Goal: Task Accomplishment & Management: Manage account settings

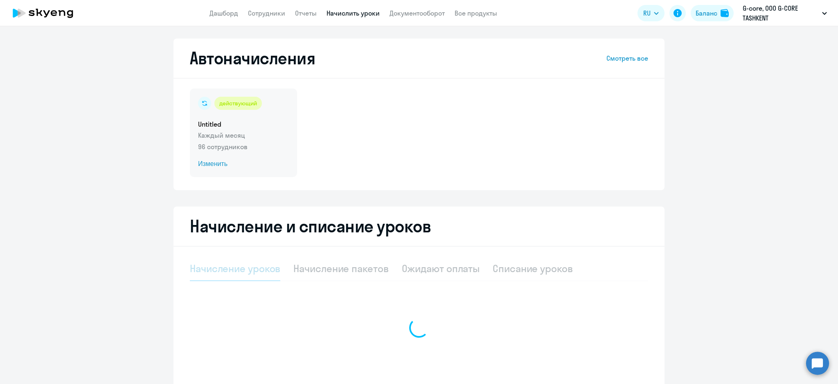
click at [260, 127] on h5 "Untitled" at bounding box center [243, 124] width 91 height 9
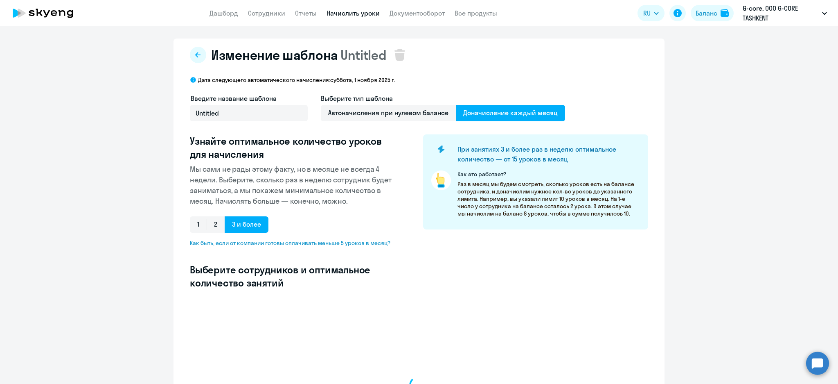
select select "10"
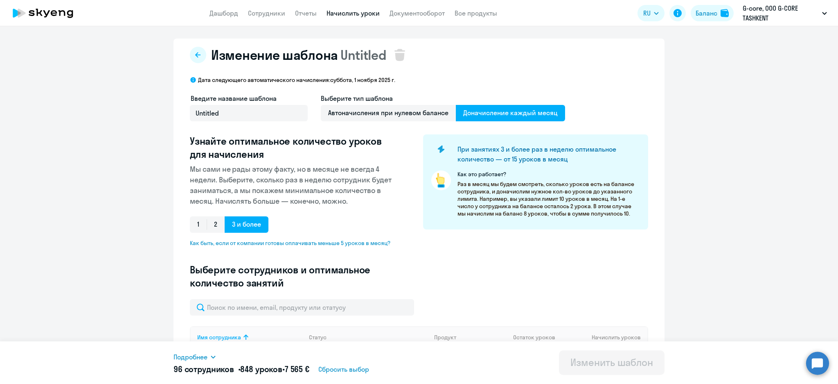
scroll to position [109, 0]
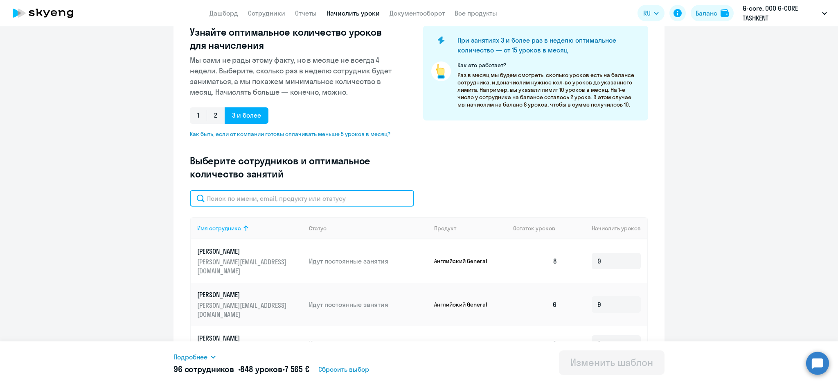
click at [276, 199] on input "text" at bounding box center [302, 198] width 224 height 16
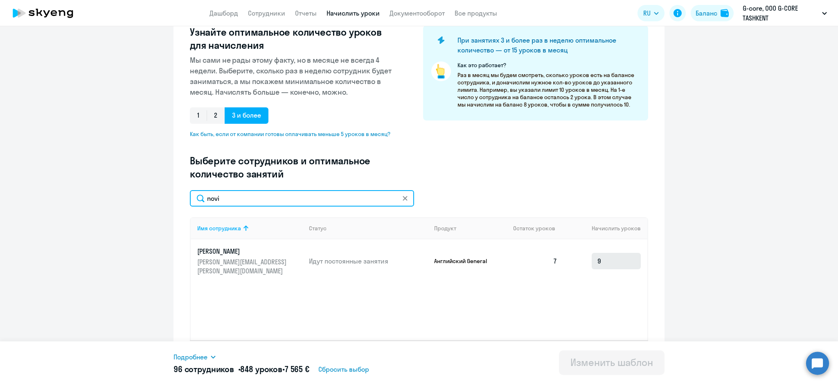
type input "novi"
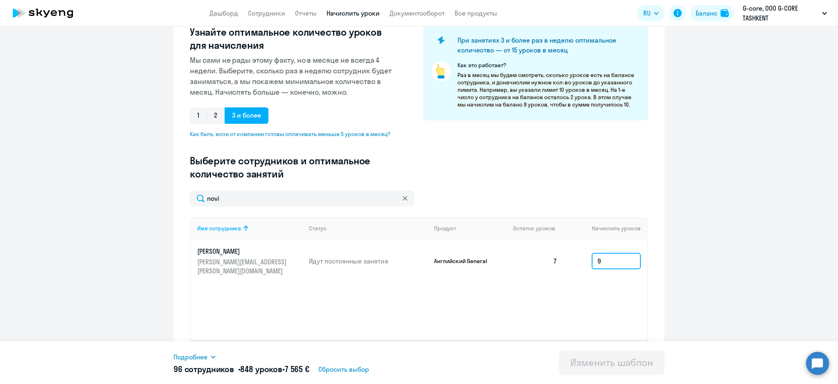
click at [612, 261] on input "9" at bounding box center [616, 261] width 49 height 16
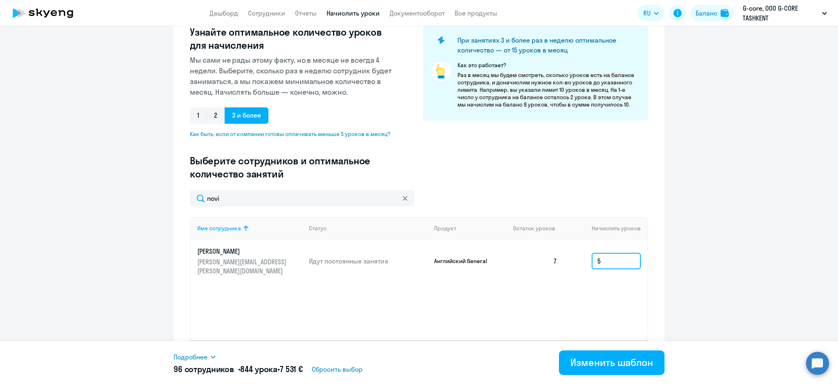
type input "5"
drag, startPoint x: 641, startPoint y: 357, endPoint x: 630, endPoint y: 354, distance: 11.3
click at [640, 357] on div "Изменить шаблон" at bounding box center [612, 361] width 83 height 13
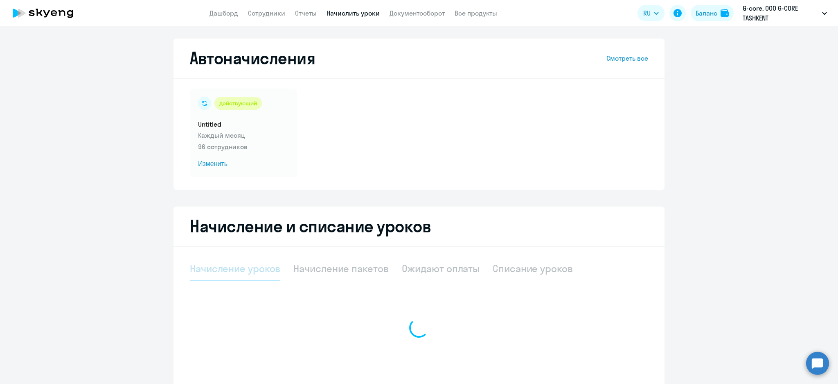
select select "10"
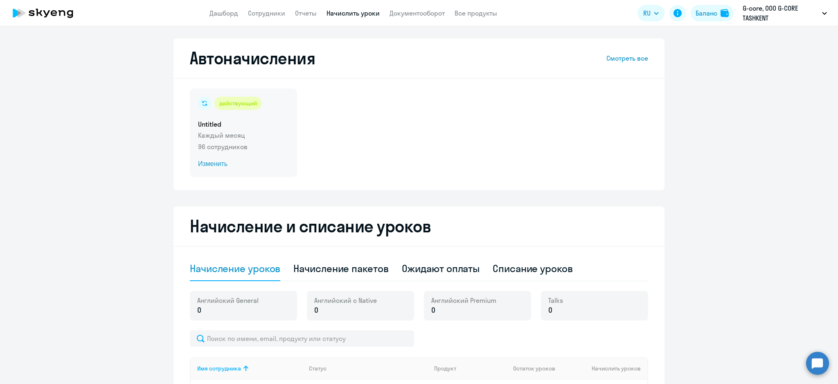
click at [248, 109] on div "действующий" at bounding box center [238, 103] width 47 height 13
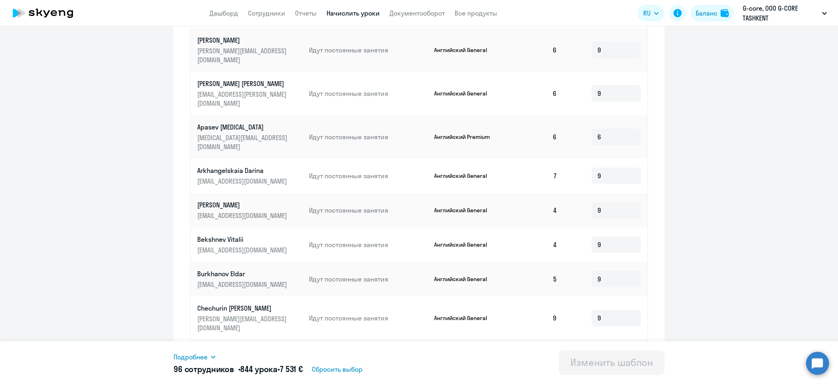
scroll to position [384, 0]
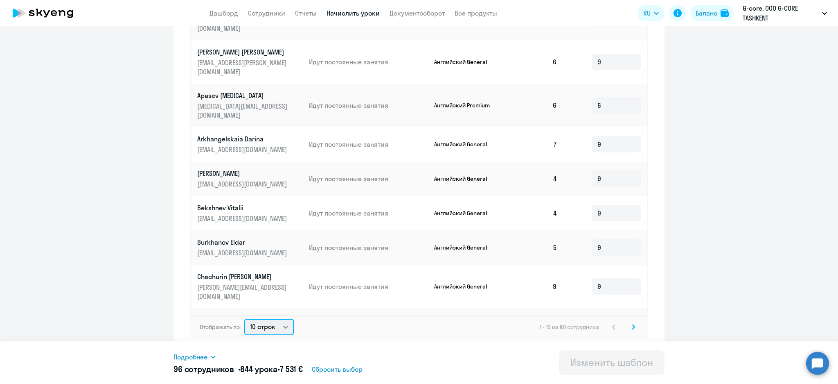
click at [285, 329] on select "10 строк 30 строк 50 строк" at bounding box center [269, 327] width 50 height 16
select select "50"
click at [244, 319] on select "10 строк 30 строк 50 строк" at bounding box center [269, 327] width 50 height 16
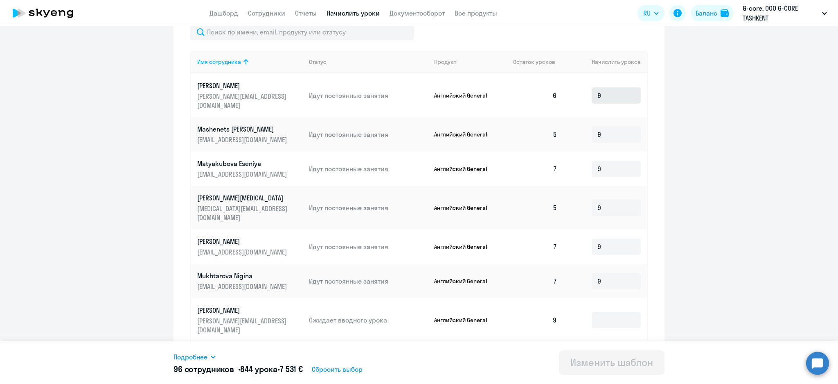
scroll to position [328, 0]
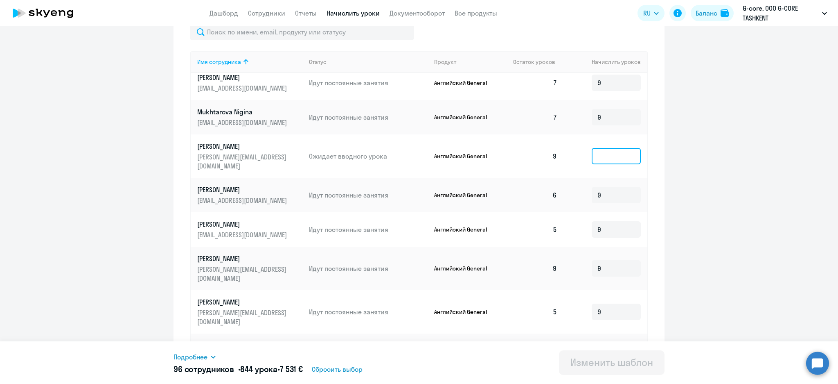
click at [593, 148] on input at bounding box center [616, 156] width 49 height 16
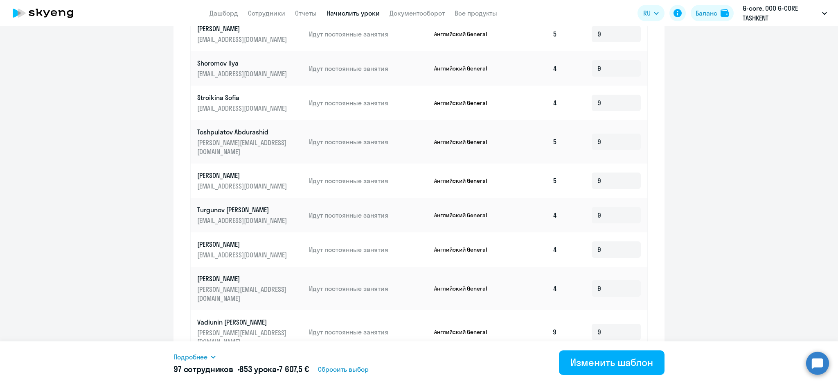
scroll to position [384, 0]
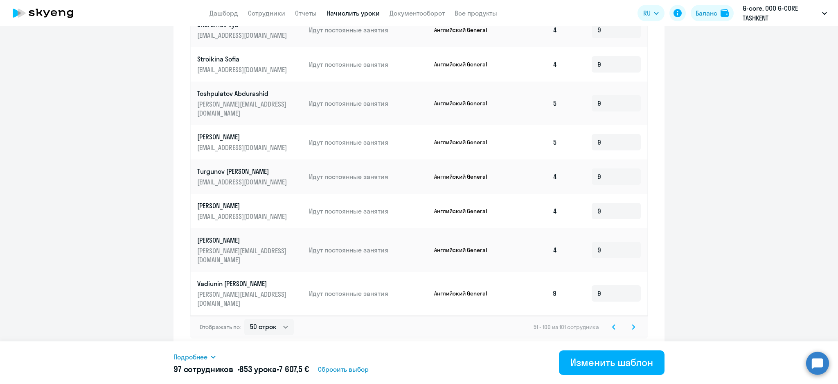
type input "9"
click at [609, 326] on svg-icon at bounding box center [614, 327] width 10 height 10
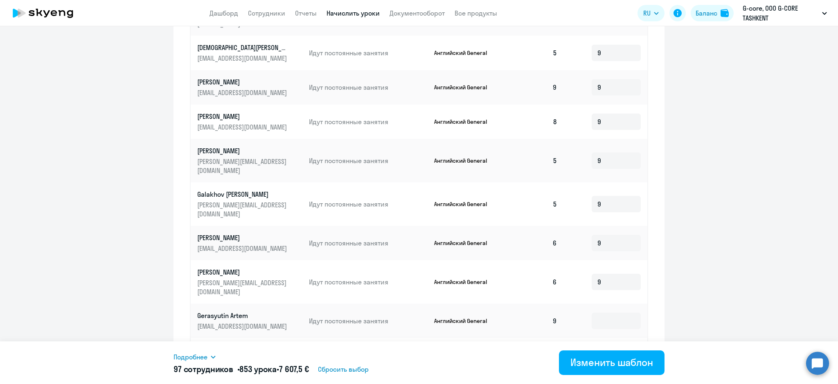
scroll to position [709, 0]
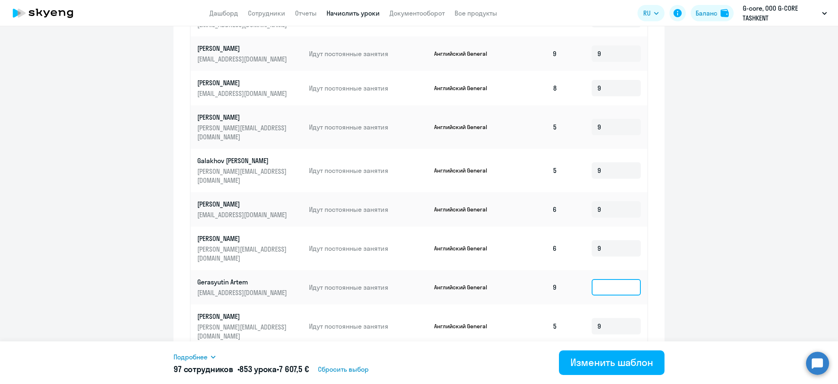
click at [594, 279] on input at bounding box center [616, 287] width 49 height 16
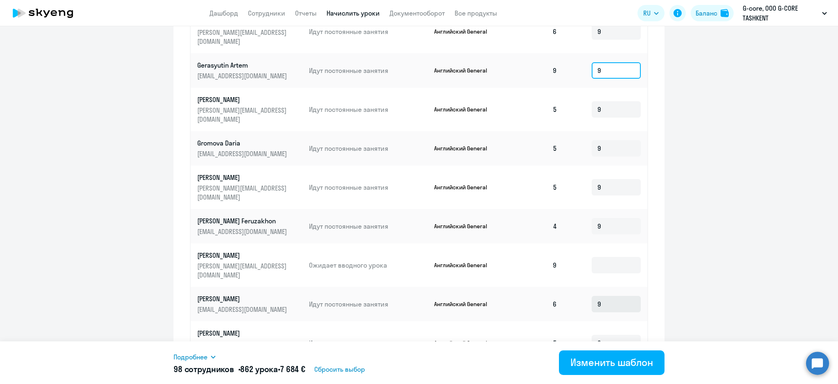
scroll to position [928, 0]
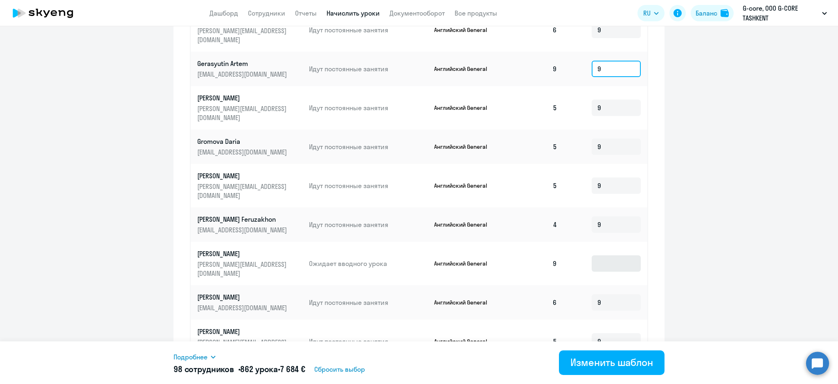
type input "9"
click at [592, 255] on input at bounding box center [616, 263] width 49 height 16
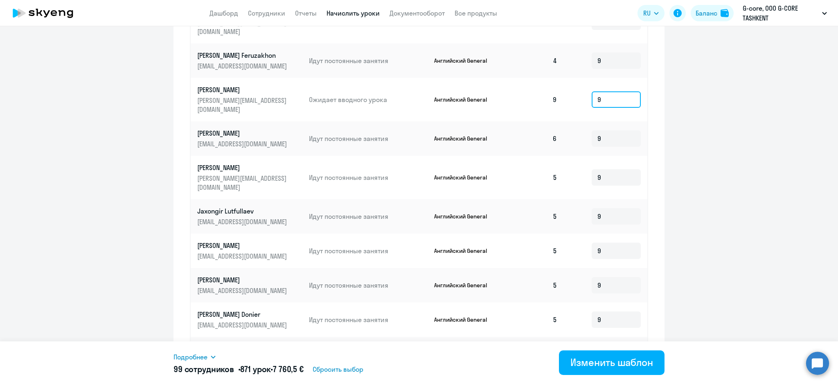
scroll to position [1255, 0]
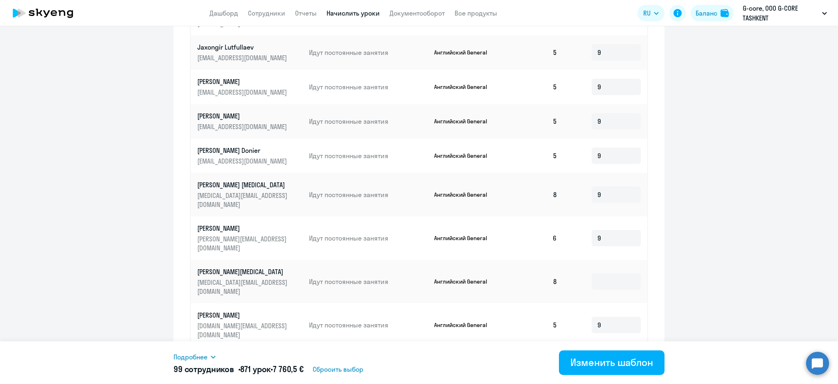
type input "9"
click at [595, 260] on td at bounding box center [606, 281] width 84 height 43
click at [598, 273] on input at bounding box center [616, 281] width 49 height 16
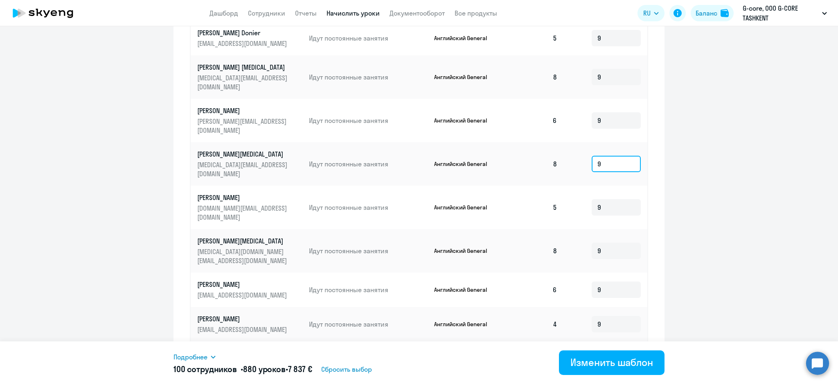
scroll to position [1377, 0]
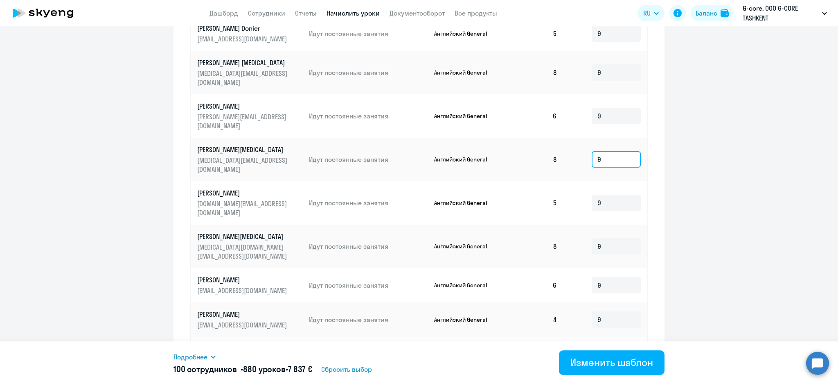
type input "9"
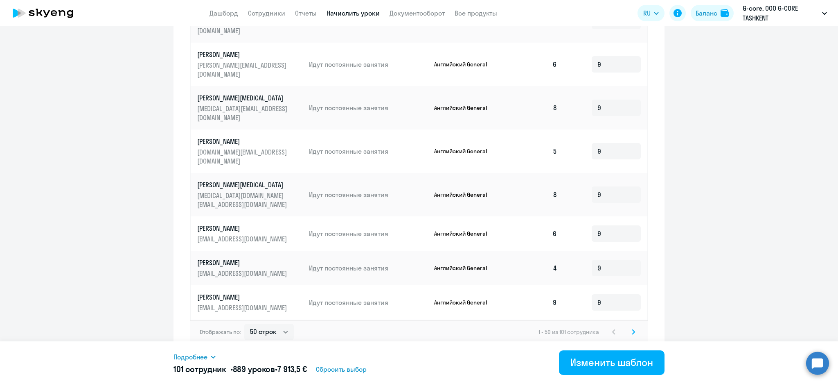
scroll to position [384, 0]
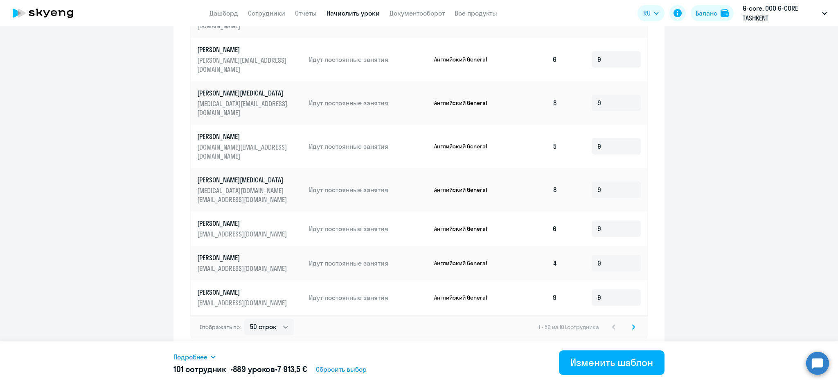
type input "9"
click at [219, 355] on div "Подробнее" at bounding box center [293, 357] width 238 height 10
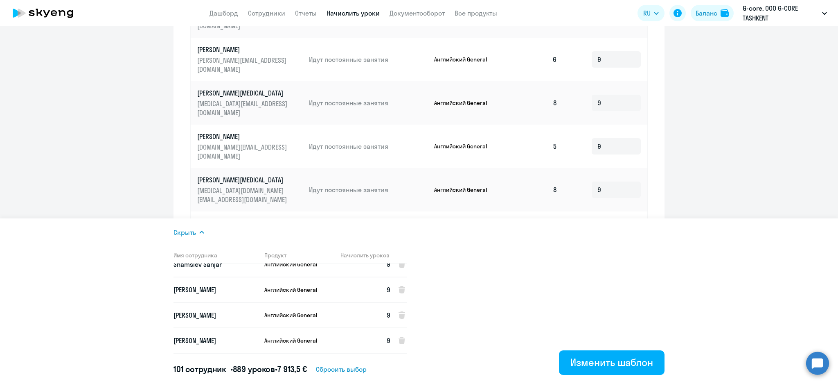
scroll to position [434, 0]
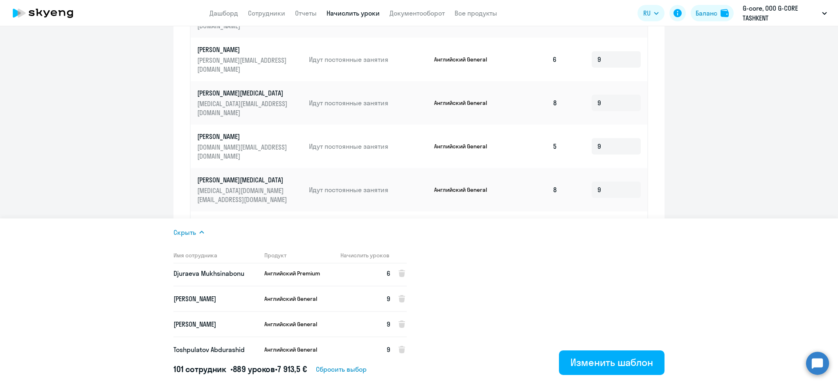
drag, startPoint x: 671, startPoint y: 182, endPoint x: 651, endPoint y: 192, distance: 21.6
click at [671, 183] on ng-component "Изменение шаблона Untitled Дата следующего автоматического начисления: суббота,…" at bounding box center [419, 2] width 838 height 697
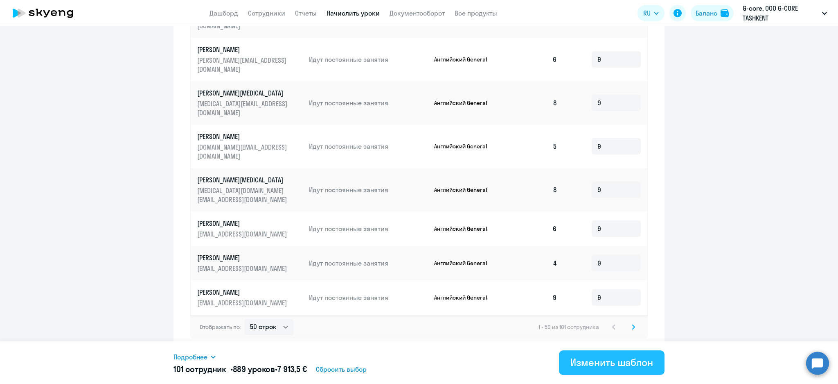
click at [614, 364] on div "Изменить шаблон" at bounding box center [612, 361] width 83 height 13
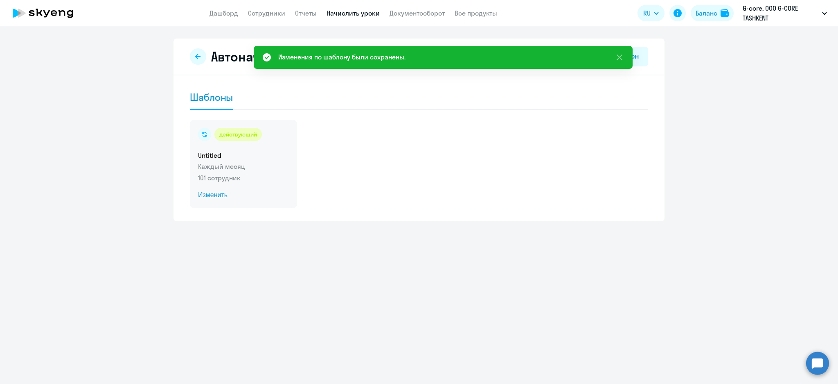
click at [274, 172] on div "действующий Untitled Каждый месяц 101 сотрудник Изменить" at bounding box center [243, 164] width 107 height 88
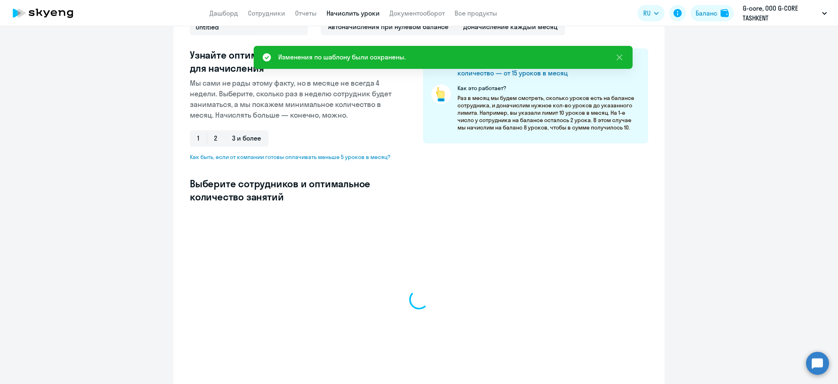
select select "10"
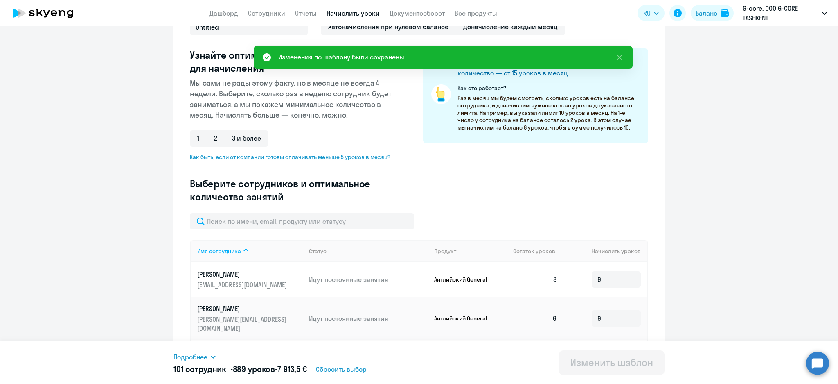
scroll to position [133, 0]
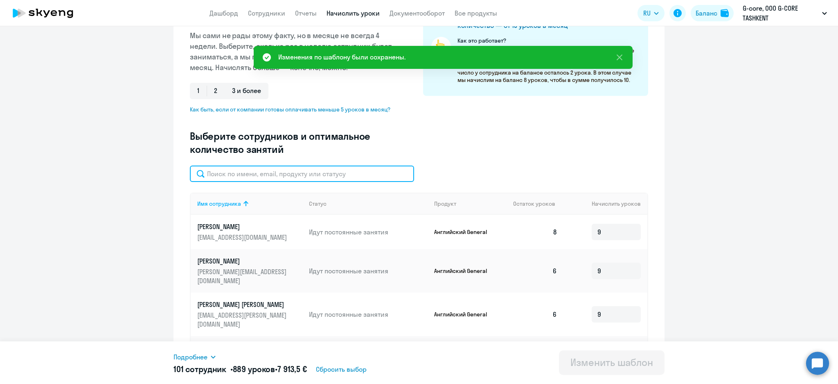
click at [274, 167] on input "text" at bounding box center [302, 173] width 224 height 16
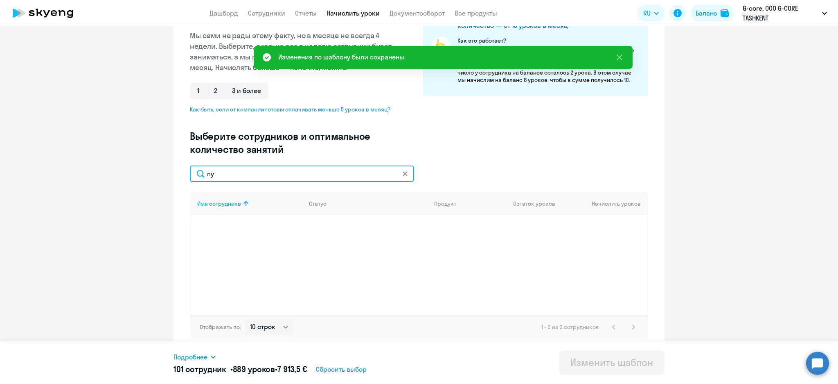
type input "п"
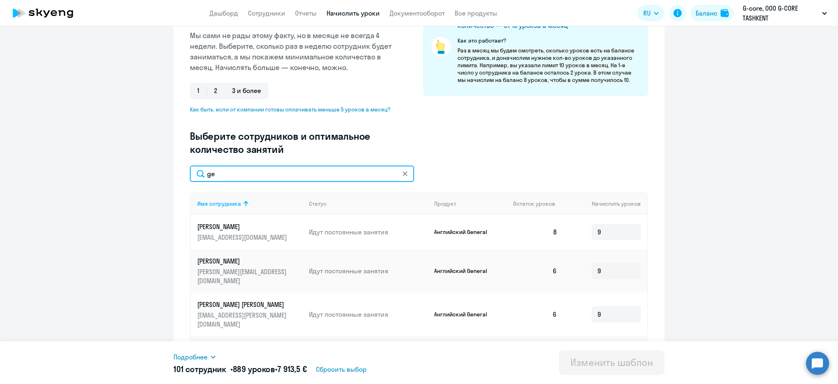
type input "ger"
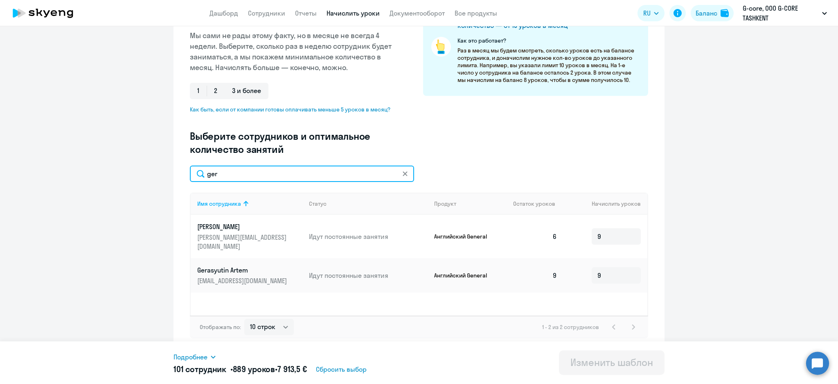
drag, startPoint x: 280, startPoint y: 175, endPoint x: 190, endPoint y: 178, distance: 90.5
click at [190, 178] on input "ger" at bounding box center [302, 173] width 224 height 16
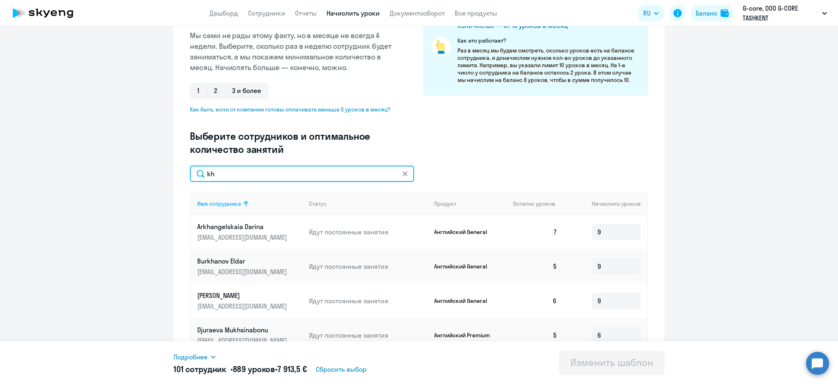
click at [235, 176] on input "kh" at bounding box center [302, 173] width 224 height 16
type input "khv"
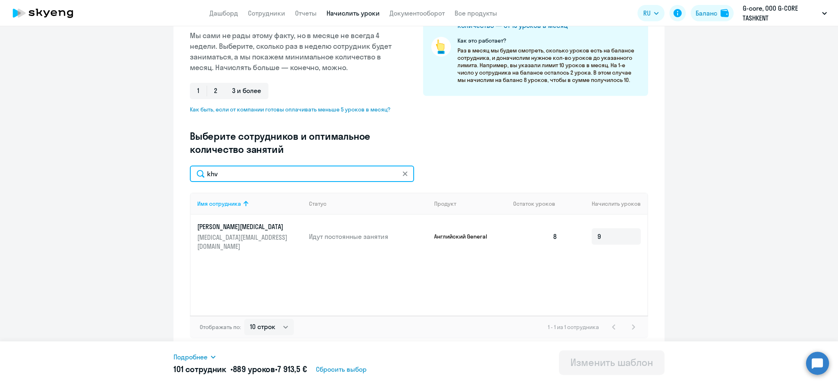
drag, startPoint x: 234, startPoint y: 176, endPoint x: 188, endPoint y: 174, distance: 45.9
click at [190, 175] on input "khv" at bounding box center [302, 173] width 224 height 16
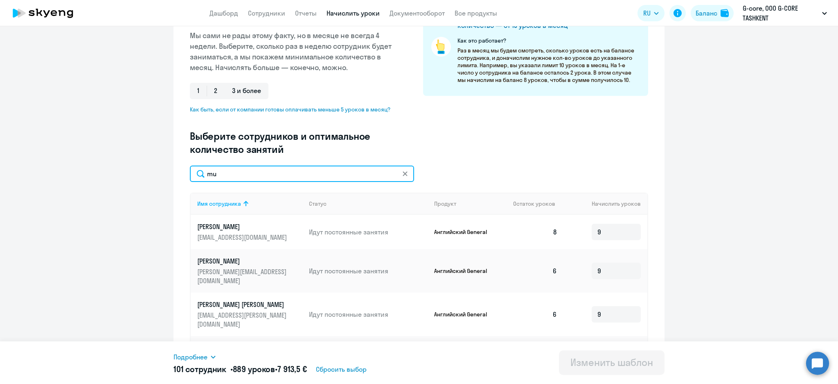
type input "mun"
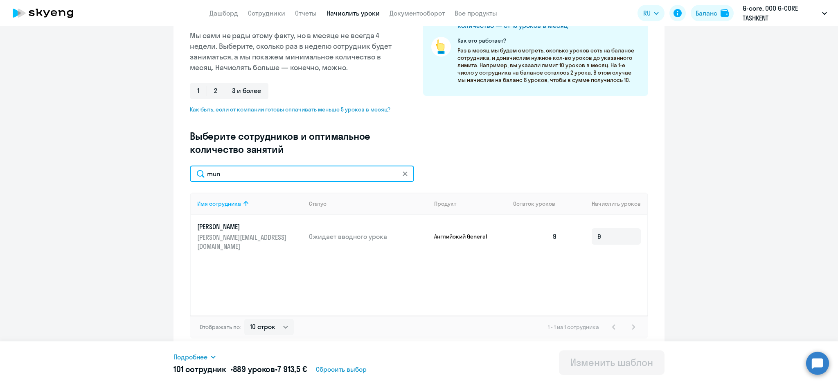
drag, startPoint x: 226, startPoint y: 175, endPoint x: 180, endPoint y: 173, distance: 46.3
click at [180, 173] on div "Изменение шаблона Untitled Дата следующего автоматического начисления: суббота,…" at bounding box center [419, 128] width 491 height 446
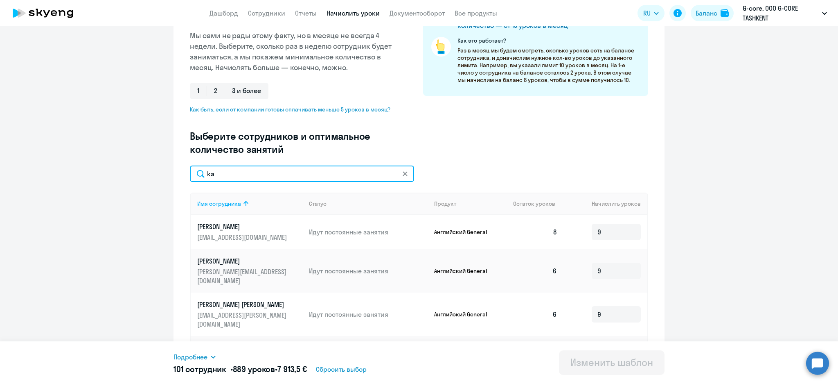
type input "kam"
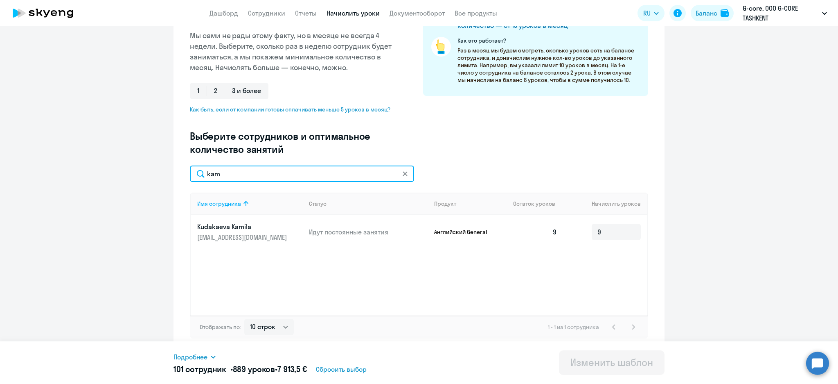
drag, startPoint x: 237, startPoint y: 169, endPoint x: 194, endPoint y: 173, distance: 42.8
click at [194, 173] on input "kam" at bounding box center [302, 173] width 224 height 16
type input "ili"
